Goal: Transaction & Acquisition: Download file/media

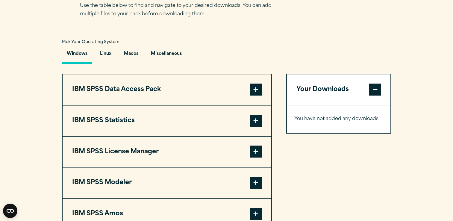
scroll to position [429, 0]
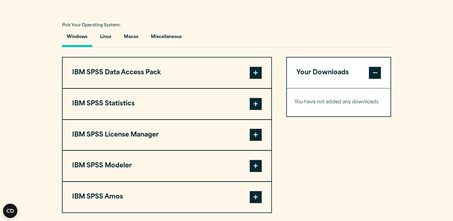
click at [254, 101] on span at bounding box center [256, 104] width 12 height 12
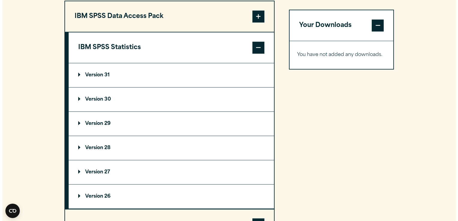
scroll to position [491, 0]
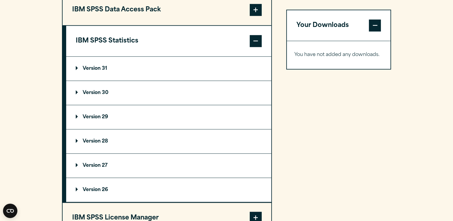
click at [110, 92] on summary "Version 30" at bounding box center [168, 93] width 205 height 24
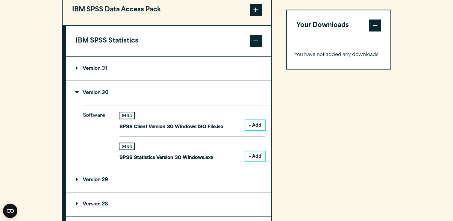
click at [257, 154] on button "+ Add" at bounding box center [255, 156] width 20 height 10
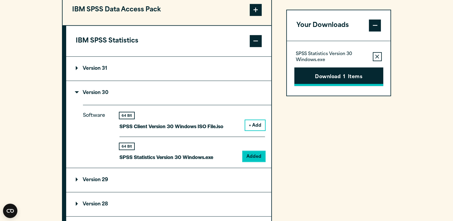
click at [316, 79] on button "Download 1 Items" at bounding box center [339, 76] width 89 height 19
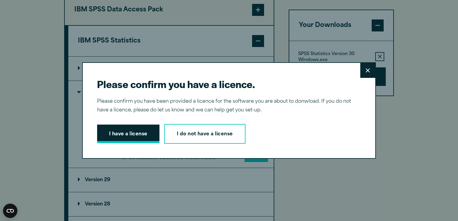
click at [140, 136] on button "I have a license" at bounding box center [128, 134] width 62 height 19
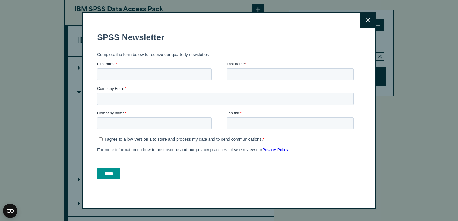
click at [366, 21] on icon at bounding box center [368, 20] width 4 height 4
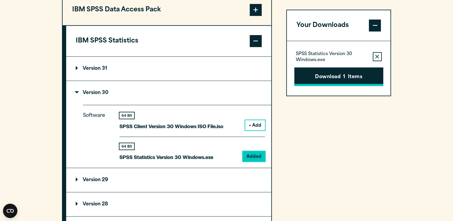
click at [329, 81] on button "Download 1 Items" at bounding box center [339, 76] width 89 height 19
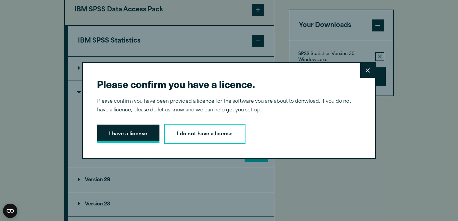
click at [130, 133] on button "I have a license" at bounding box center [128, 134] width 62 height 19
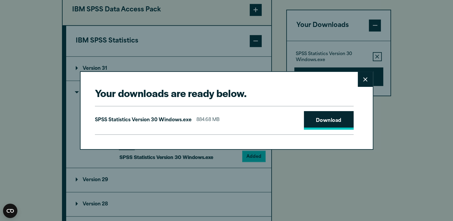
click at [326, 123] on link "Download" at bounding box center [329, 120] width 50 height 19
